Goal: Task Accomplishment & Management: Manage account settings

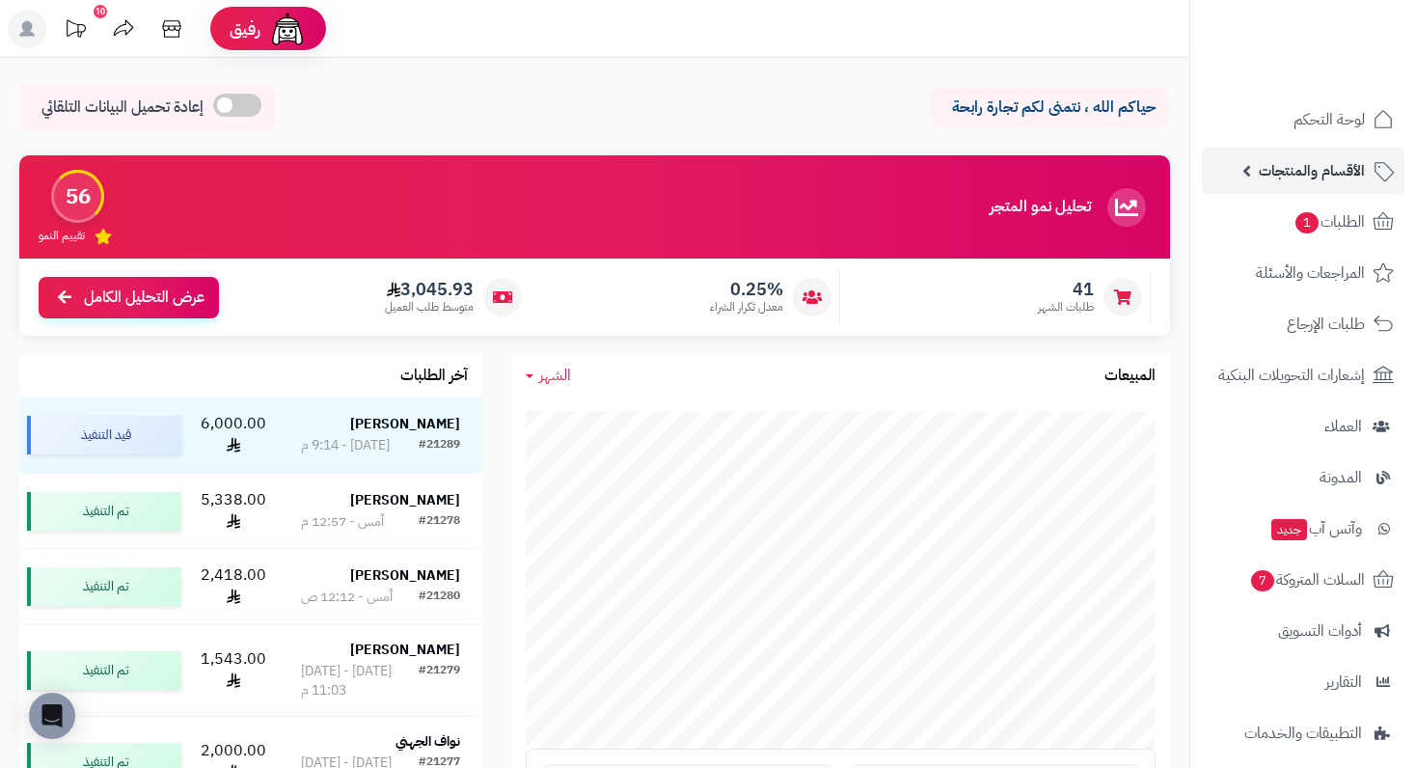
click at [1303, 179] on span "الأقسام والمنتجات" at bounding box center [1312, 170] width 106 height 27
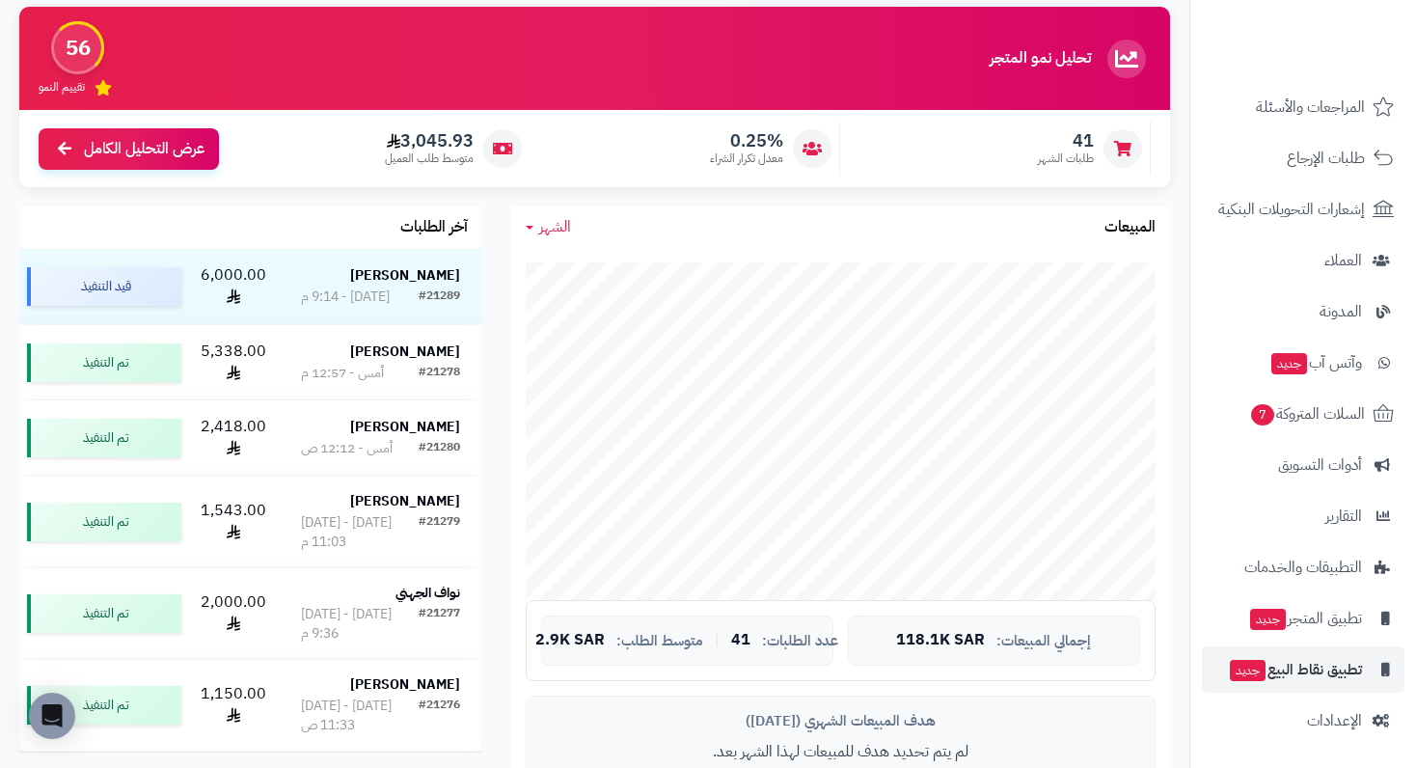
scroll to position [193, 0]
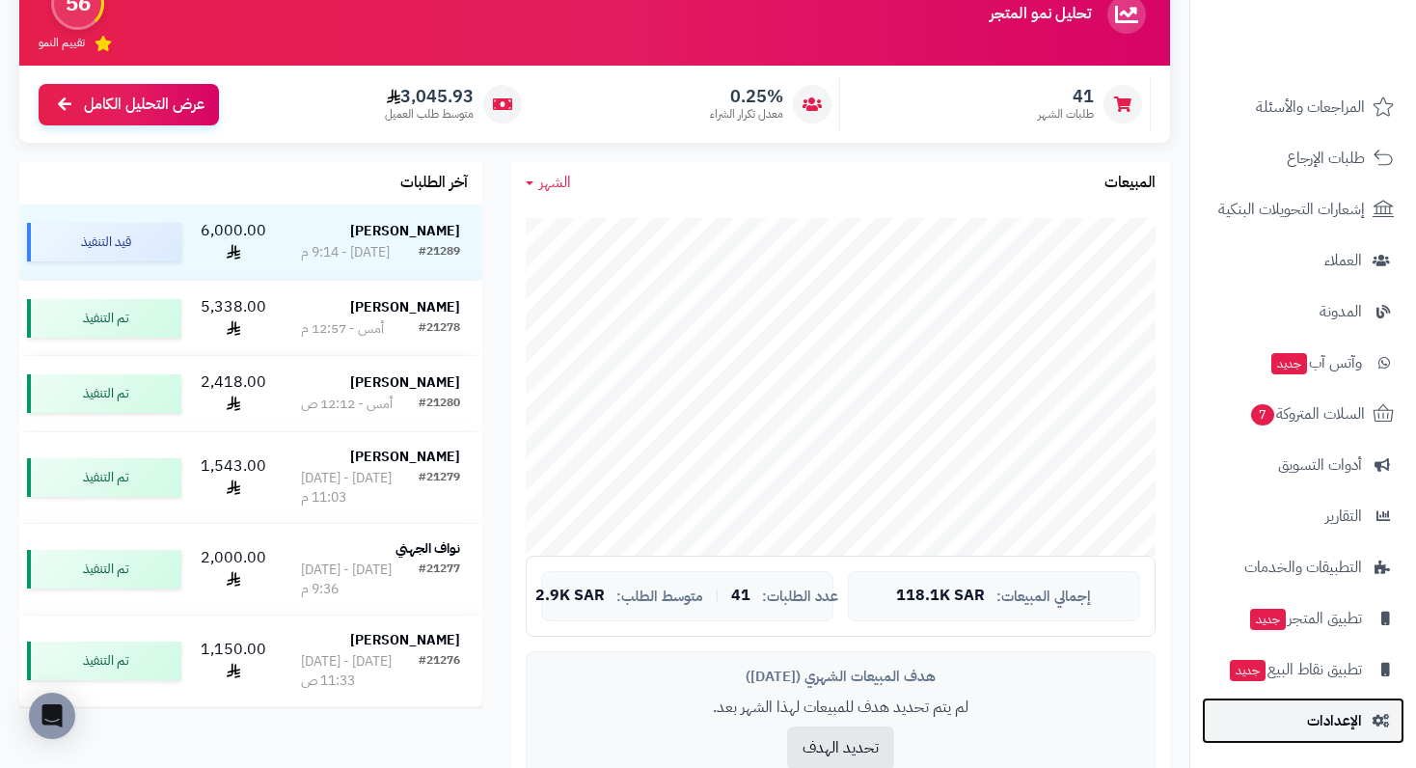
click at [1309, 717] on span "الإعدادات" at bounding box center [1334, 720] width 55 height 27
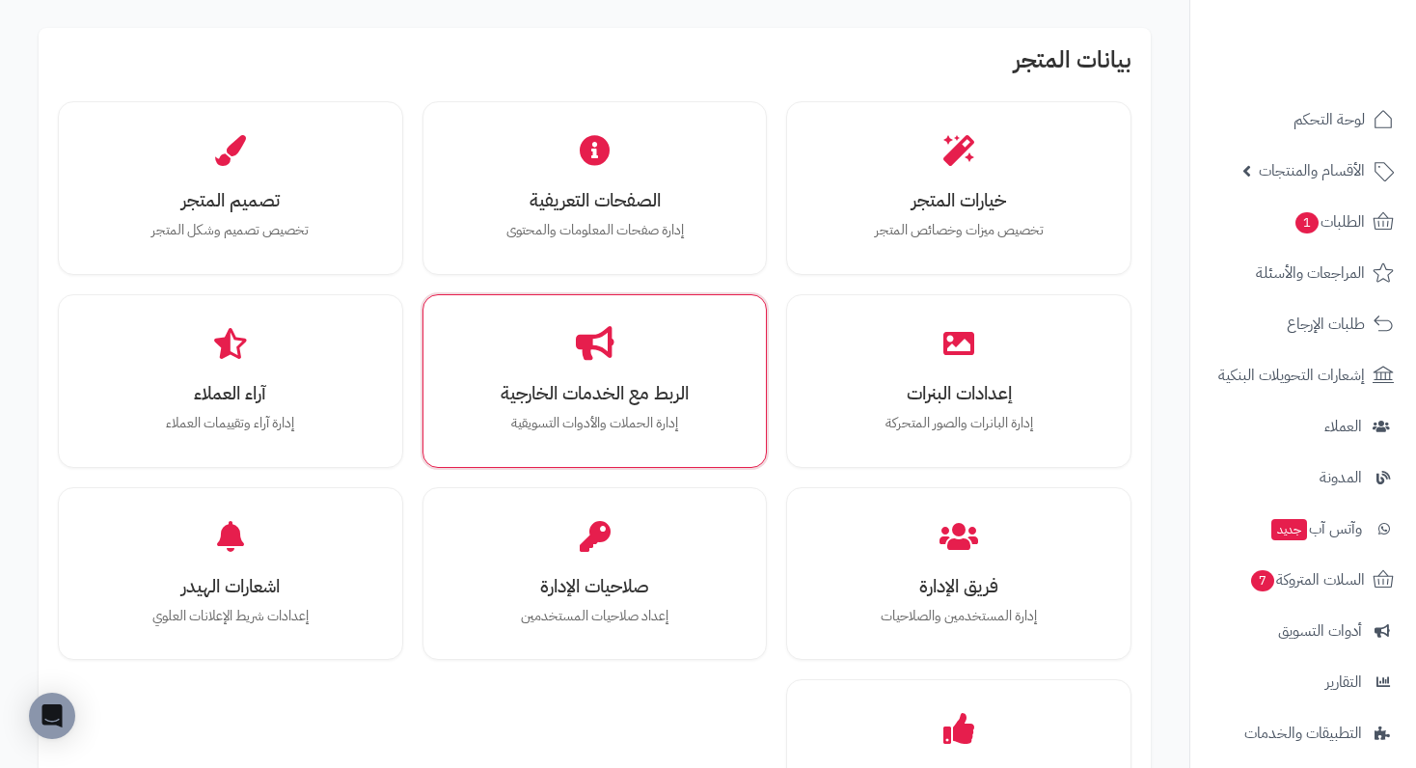
scroll to position [579, 0]
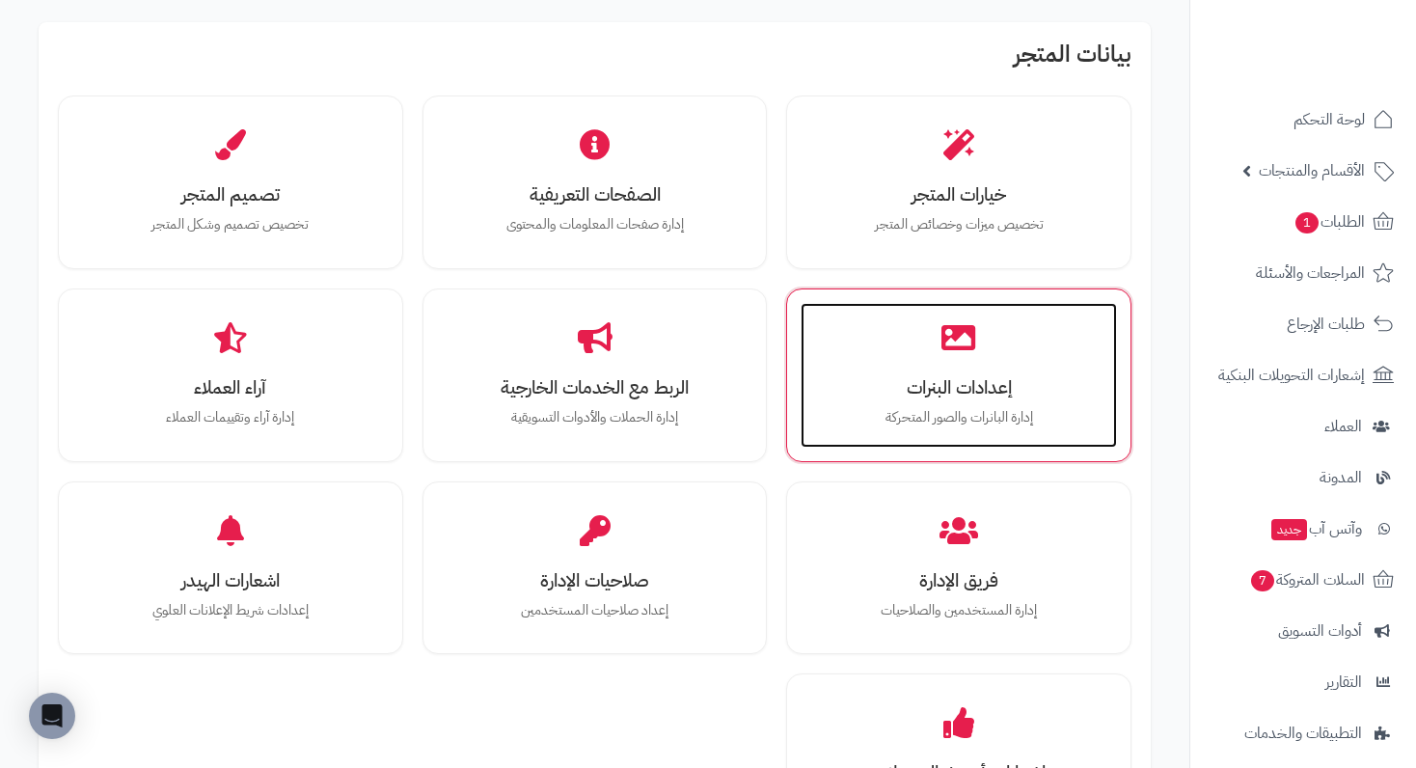
click at [979, 364] on div "إعدادات البنرات إدارة البانرات والصور المتحركة" at bounding box center [959, 375] width 316 height 145
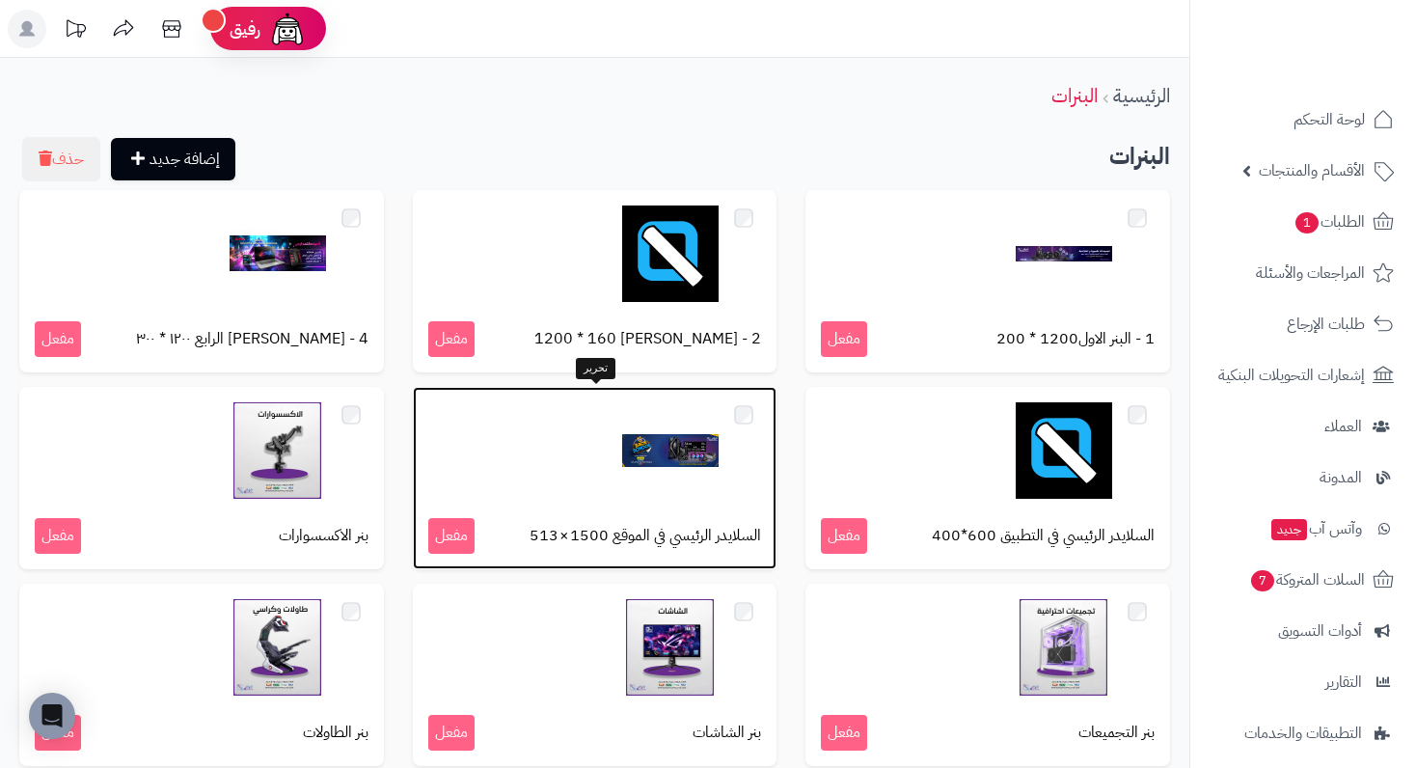
click at [663, 480] on img at bounding box center [670, 450] width 96 height 96
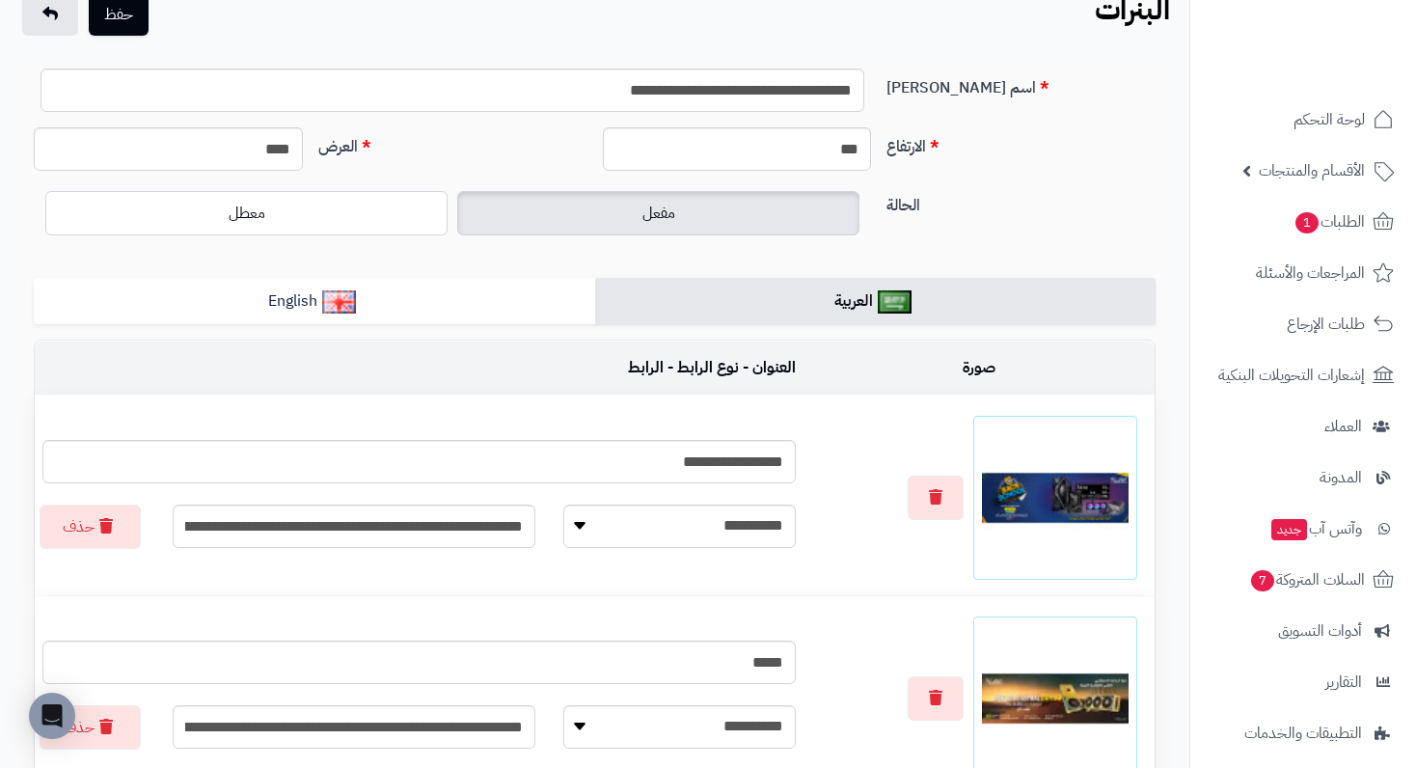
scroll to position [96, 0]
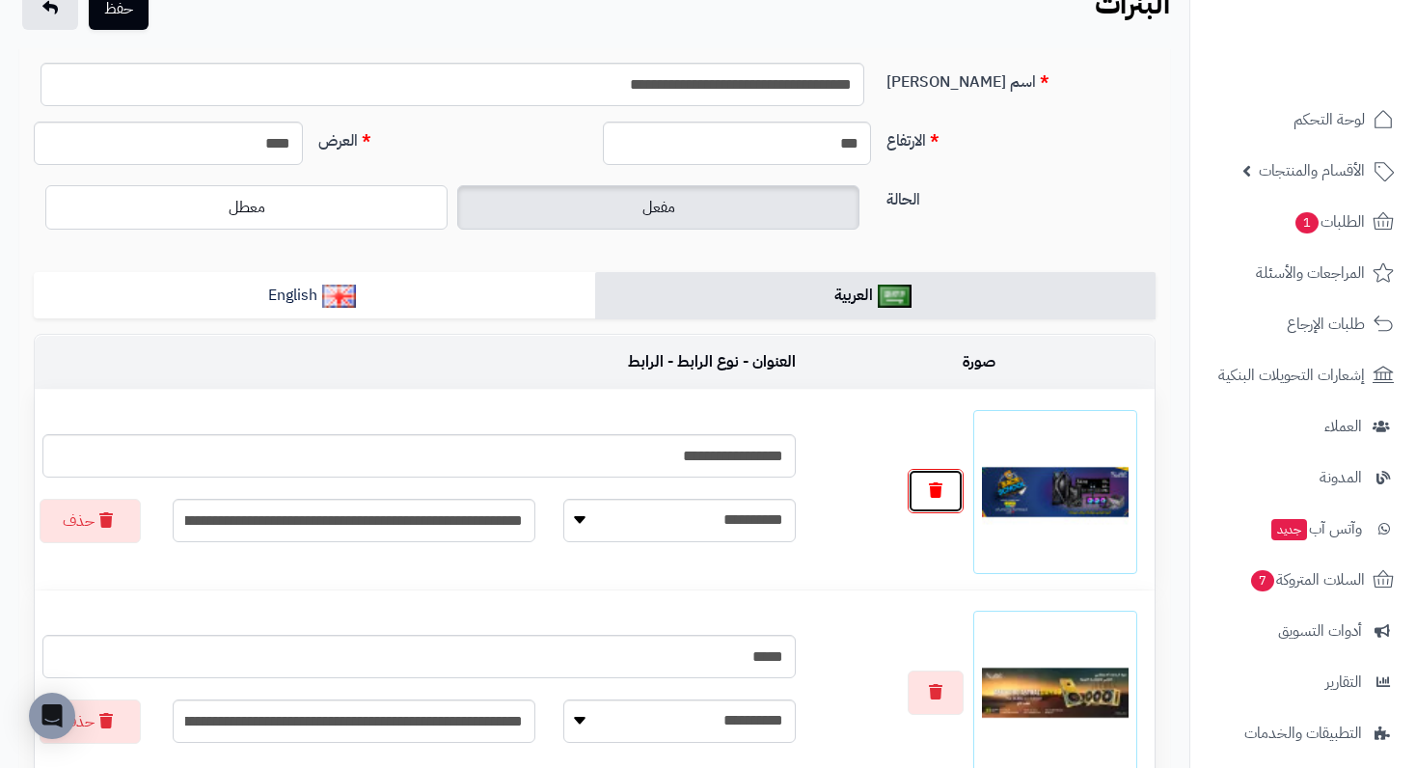
click at [932, 492] on icon "button" at bounding box center [936, 489] width 14 height 15
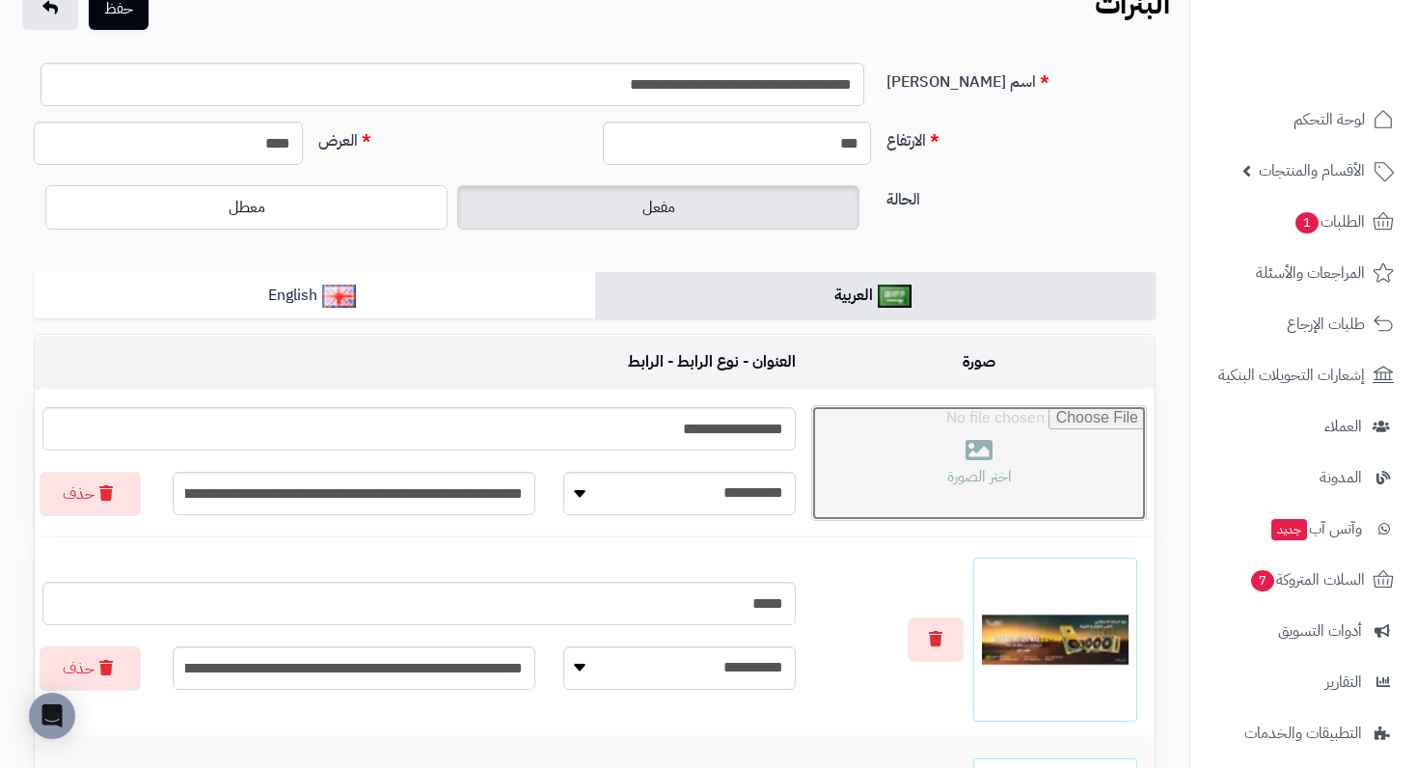
click at [987, 450] on input "file" at bounding box center [979, 463] width 334 height 114
type input "**********"
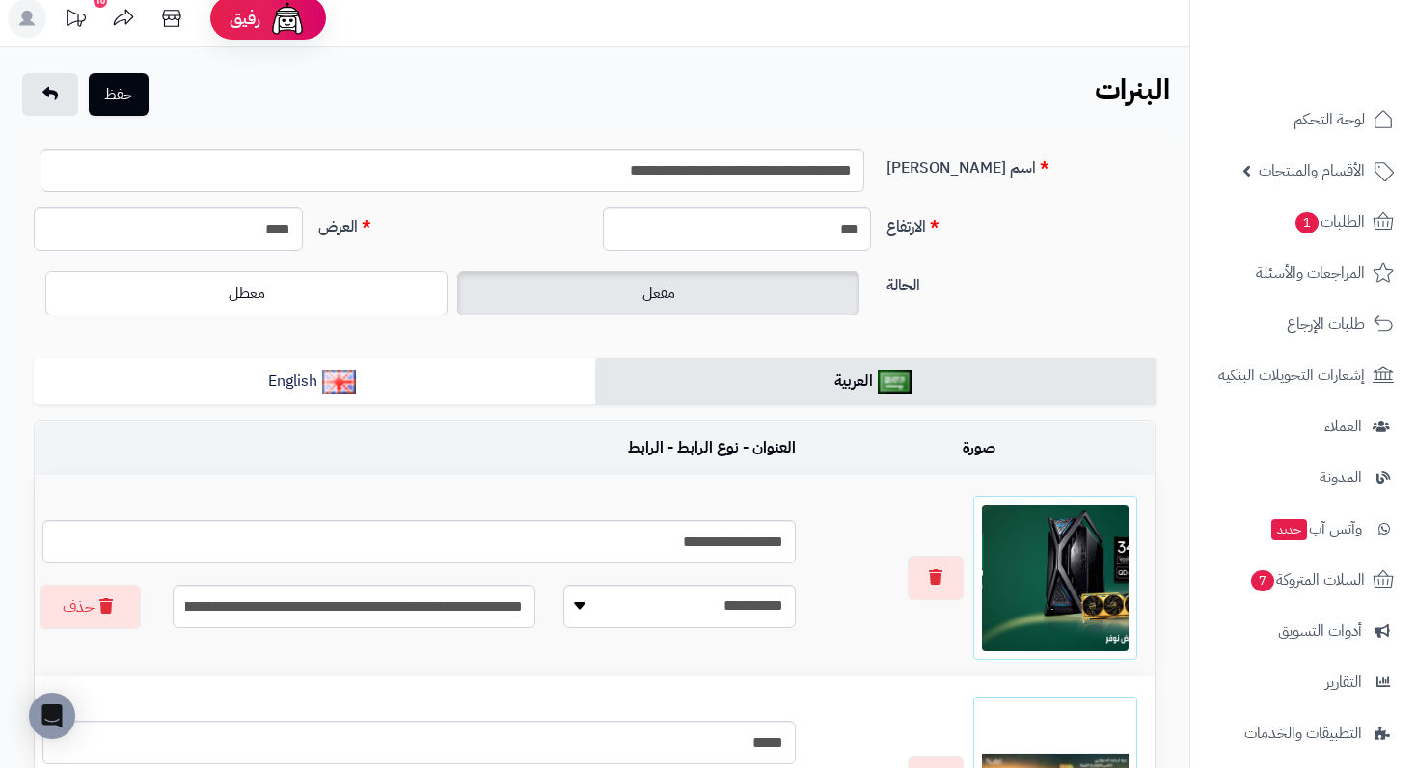
scroll to position [0, 0]
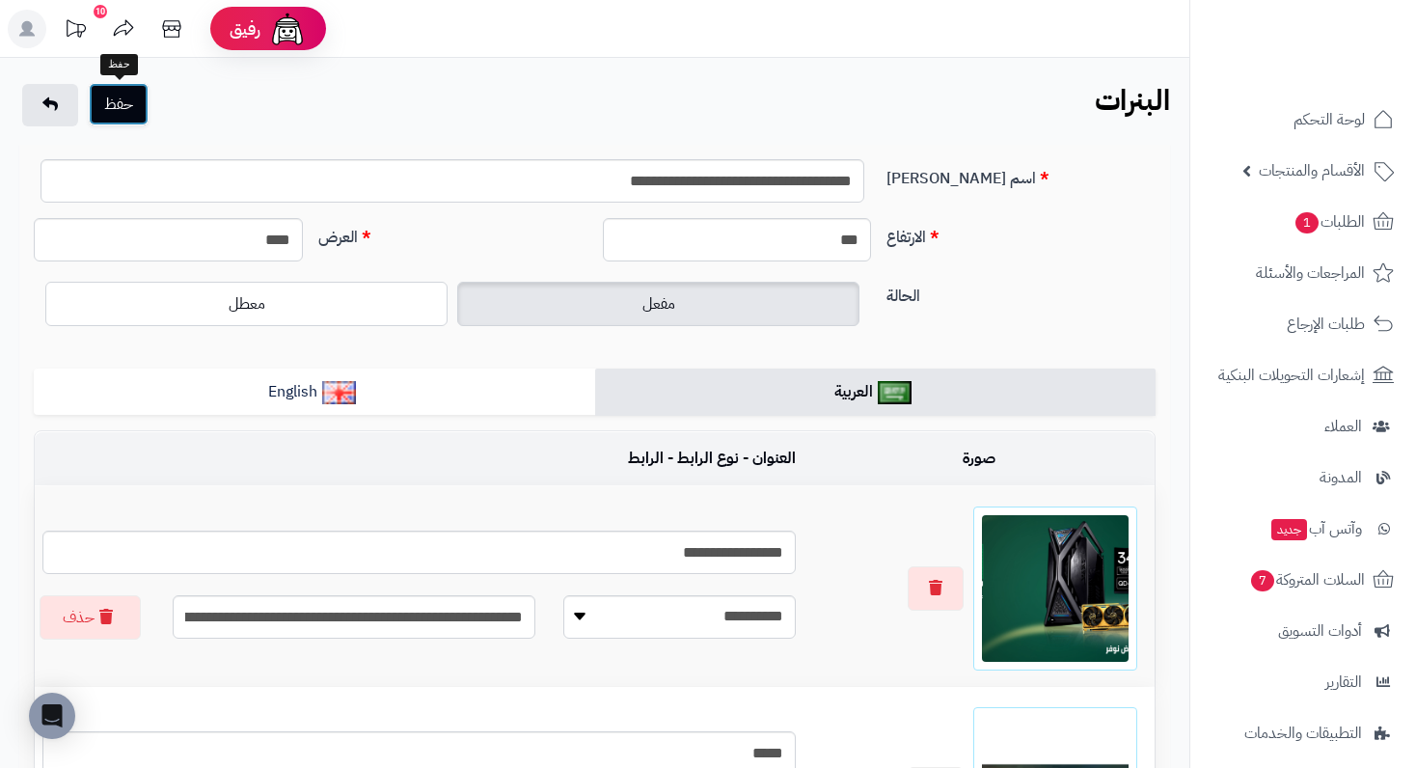
click at [127, 103] on button "حفظ" at bounding box center [119, 104] width 60 height 42
